Goal: Find specific page/section

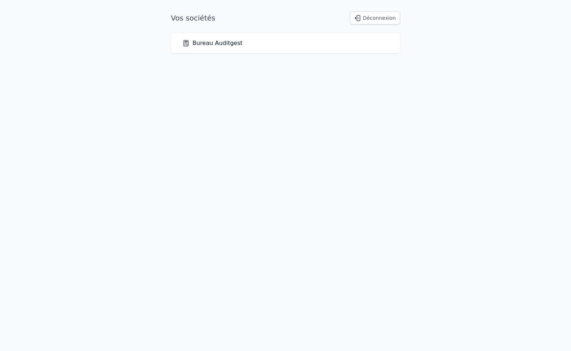
click at [225, 40] on link "Bureau Auditgest" at bounding box center [212, 43] width 60 height 9
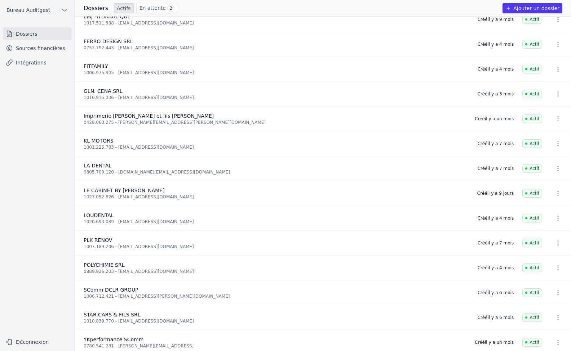
scroll to position [90, 0]
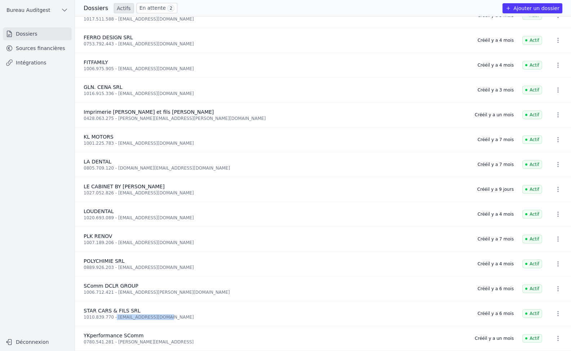
drag, startPoint x: 111, startPoint y: 317, endPoint x: 159, endPoint y: 315, distance: 47.6
click at [159, 315] on div "1010.839.770 - [EMAIL_ADDRESS][DOMAIN_NAME]" at bounding box center [276, 318] width 385 height 6
click at [554, 310] on icon "button" at bounding box center [557, 313] width 7 height 7
click at [553, 310] on div at bounding box center [285, 175] width 571 height 351
